Goal: Information Seeking & Learning: Learn about a topic

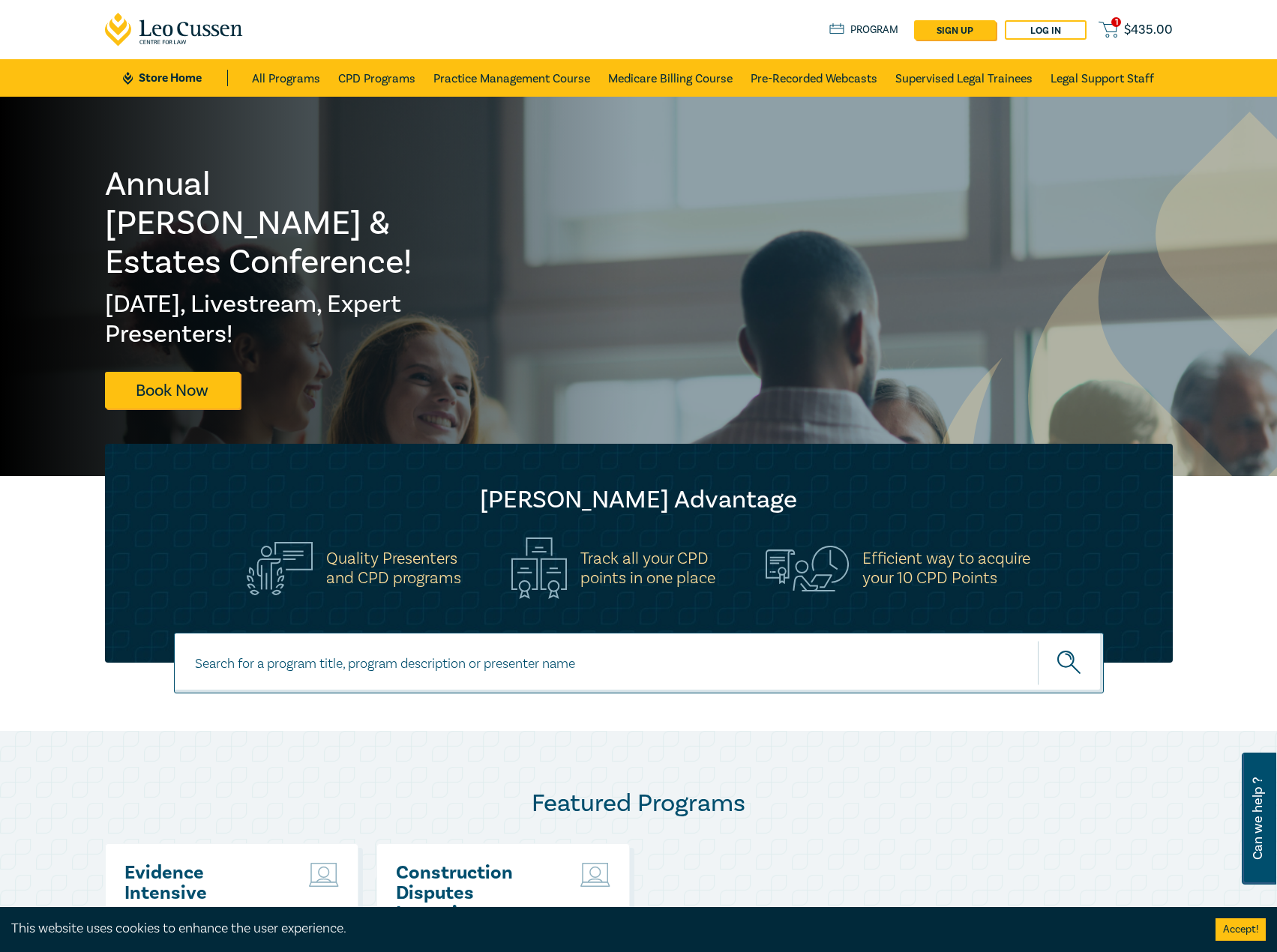
click at [401, 646] on input at bounding box center [639, 664] width 929 height 61
type input "i25064"
click at [1038, 640] on button "submit" at bounding box center [1070, 663] width 66 height 45
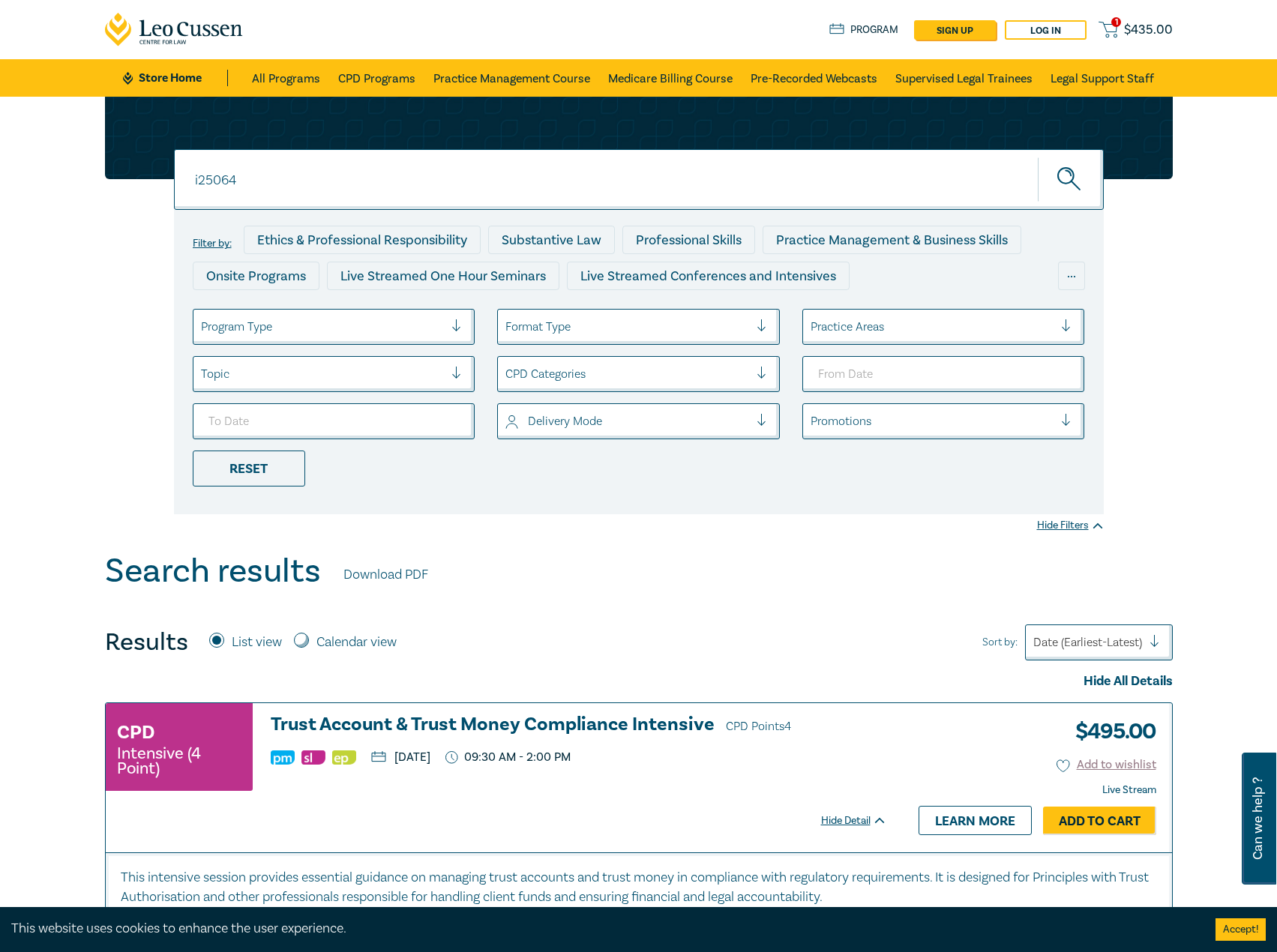
click at [400, 729] on h3 "Trust Account & Trust Money Compliance Intensive CPD Points 4" at bounding box center [579, 726] width 616 height 23
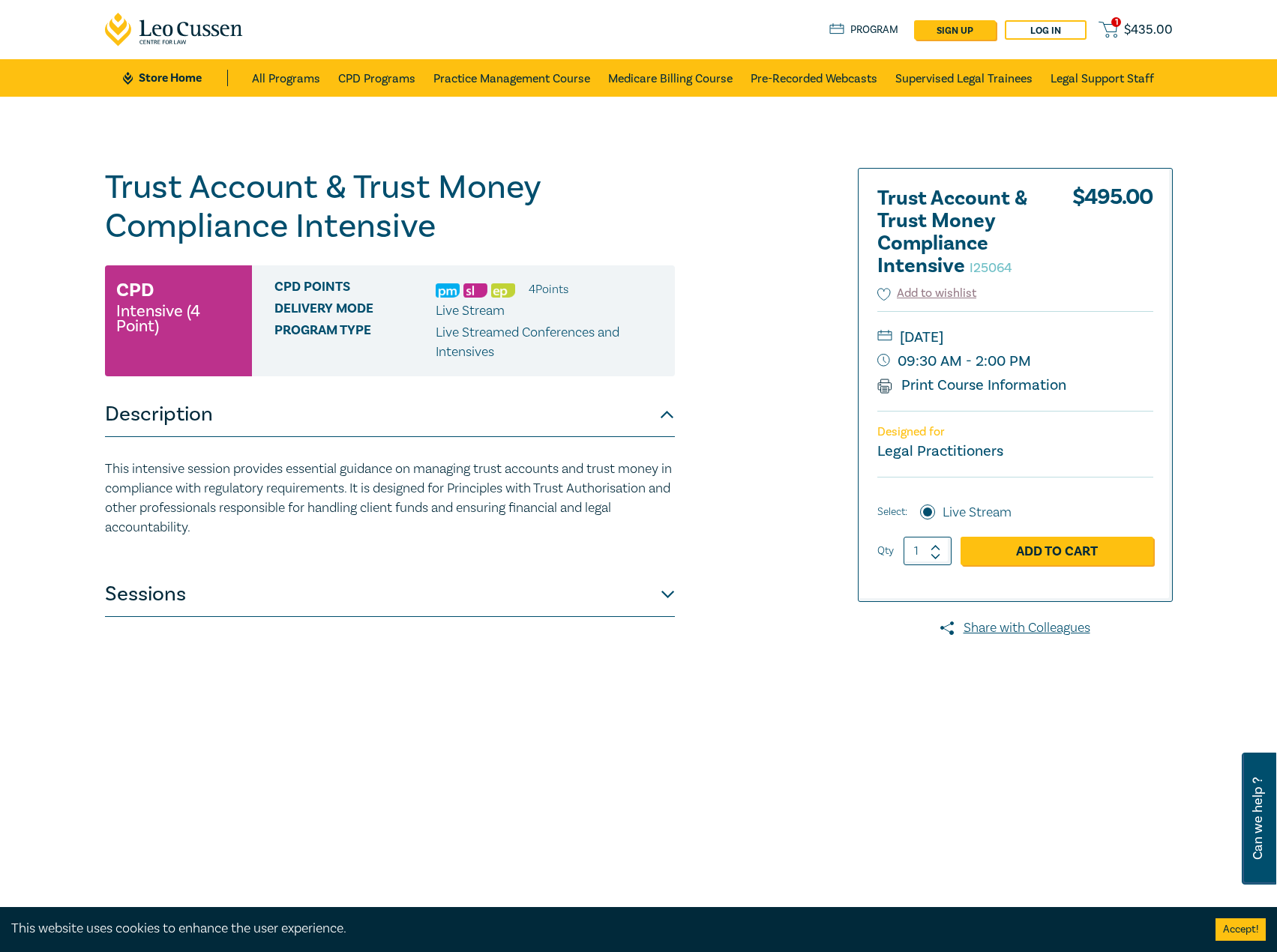
click at [458, 606] on button "Sessions" at bounding box center [390, 595] width 570 height 45
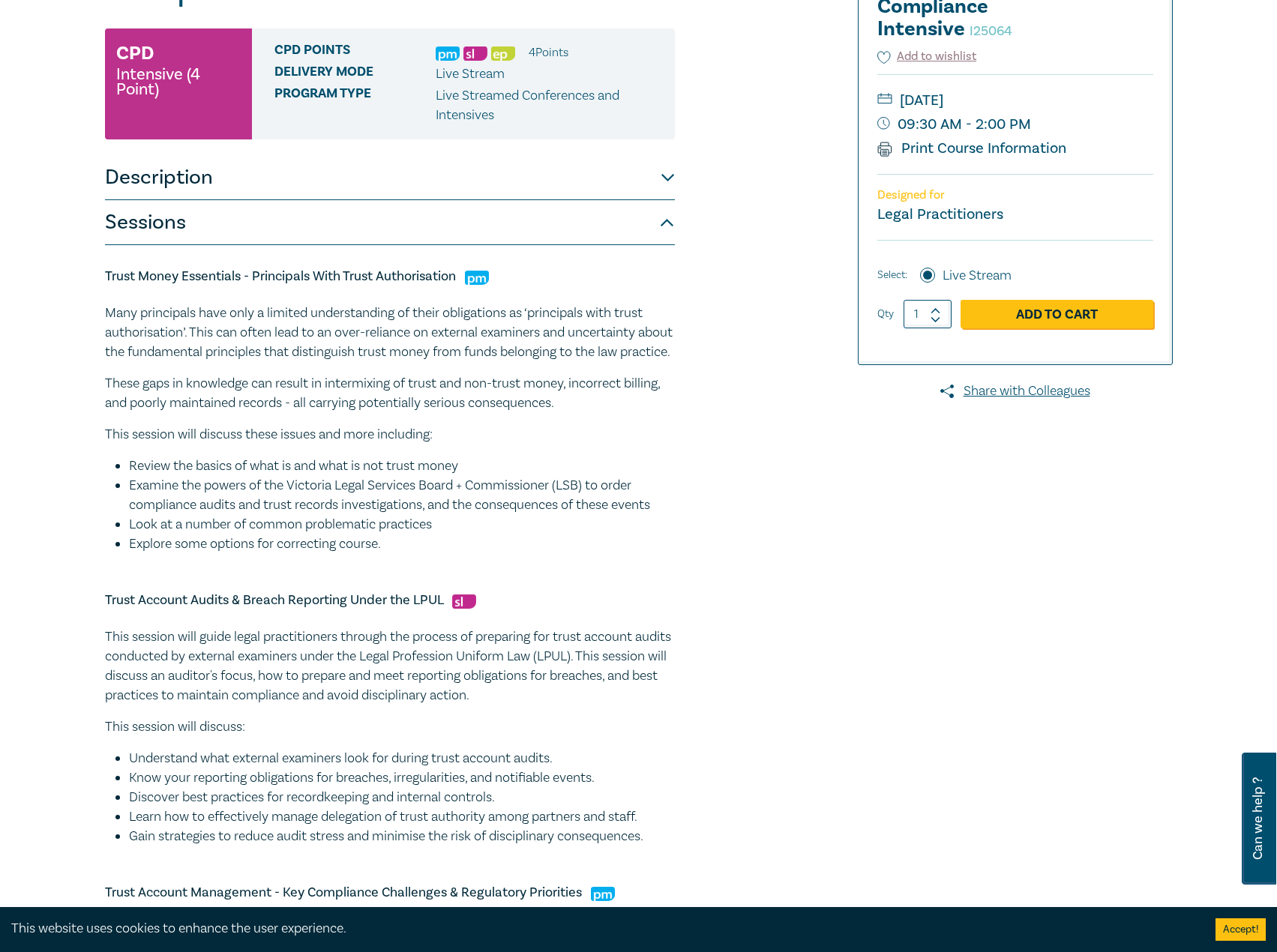
scroll to position [224, 0]
